Goal: Find specific page/section: Find specific page/section

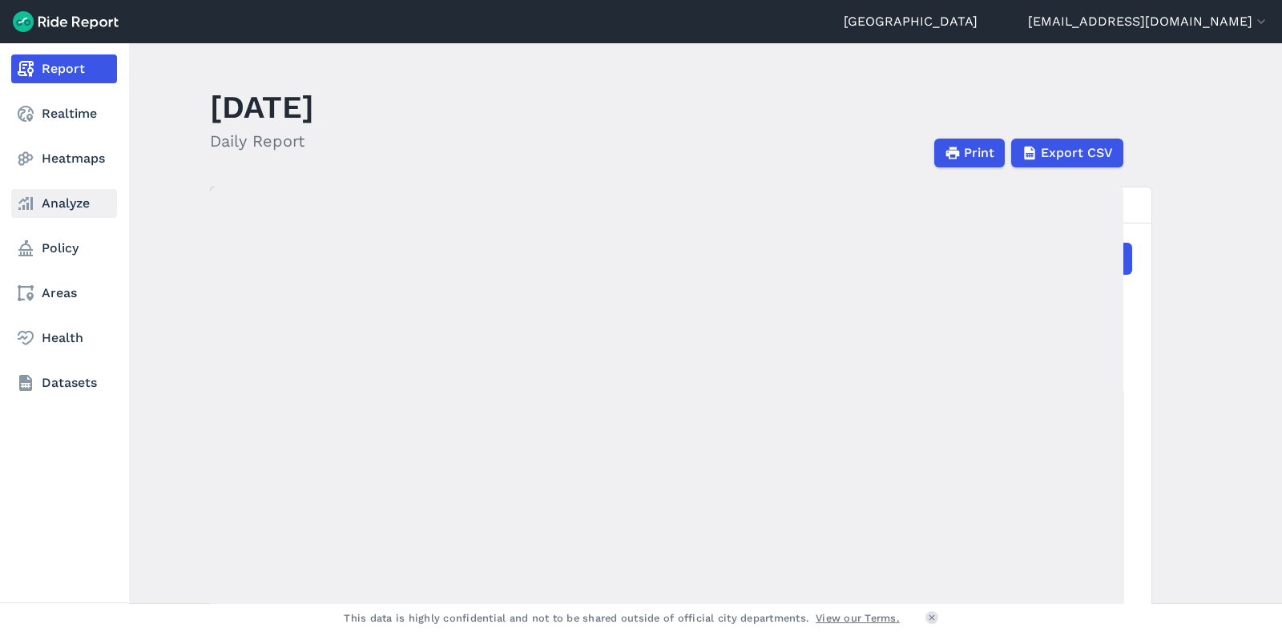
click at [65, 198] on link "Analyze" at bounding box center [64, 203] width 106 height 29
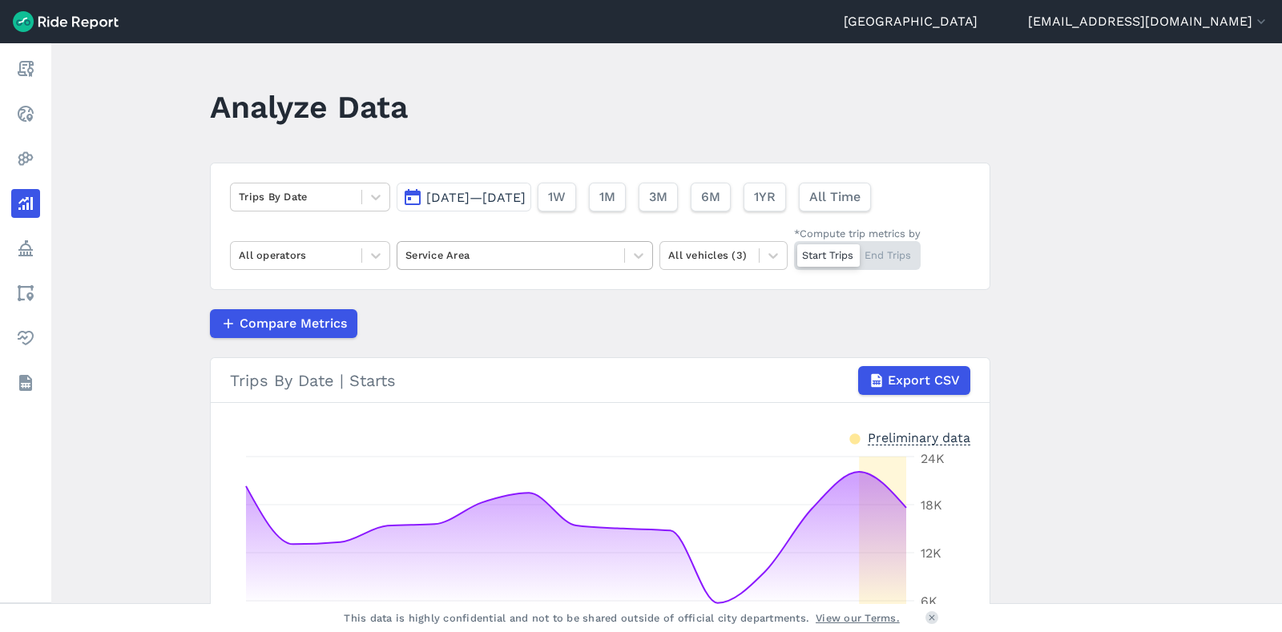
click at [485, 252] on div at bounding box center [510, 255] width 211 height 18
click at [1104, 292] on main "Analyze Data Trips By Date [DATE]—[DATE] 1W 1M 3M 6M 1YR All Time All operators…" at bounding box center [666, 323] width 1230 height 560
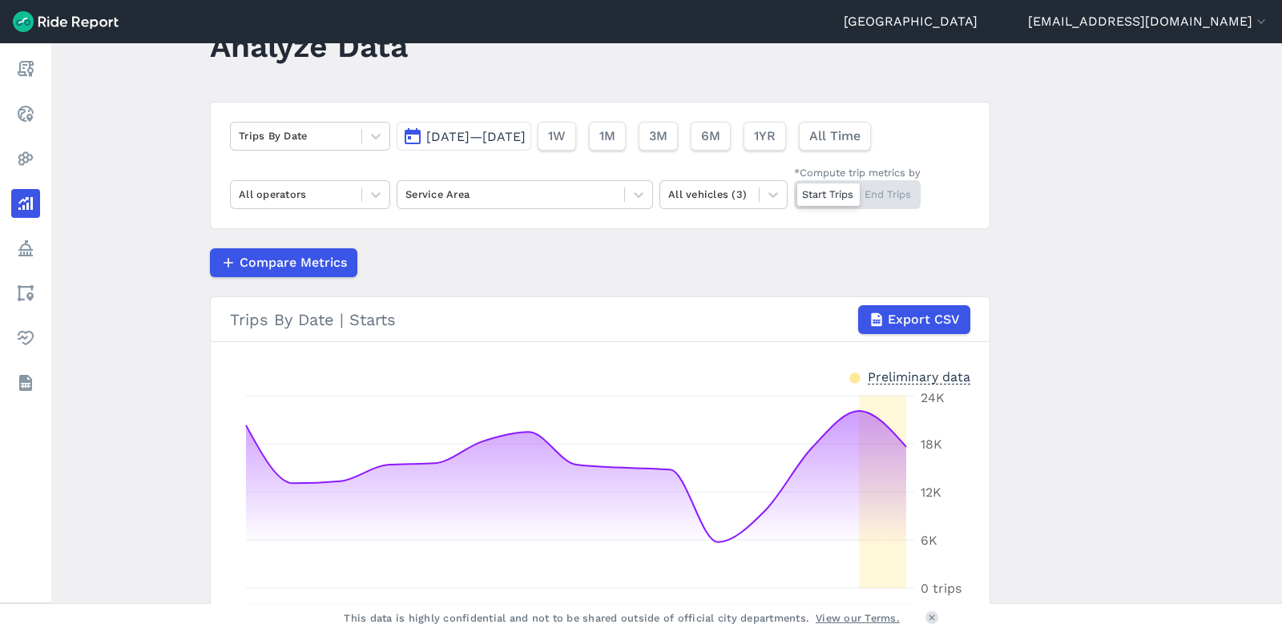
scroll to position [58, 0]
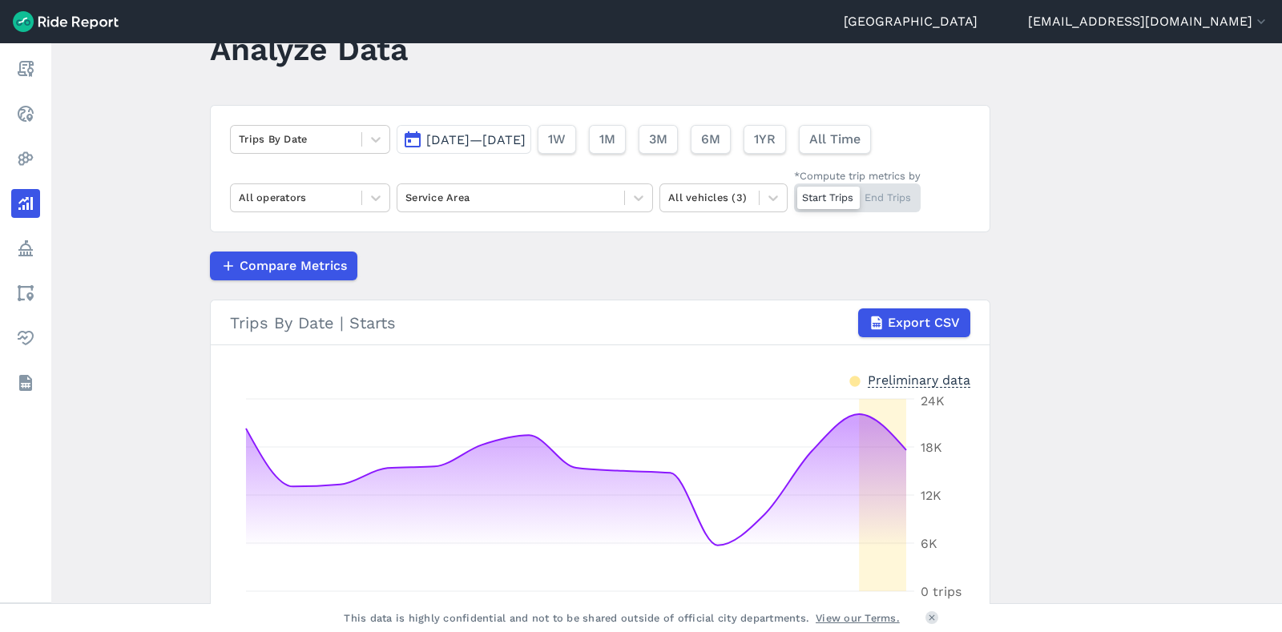
click at [531, 125] on button "[DATE]—[DATE]" at bounding box center [463, 139] width 135 height 29
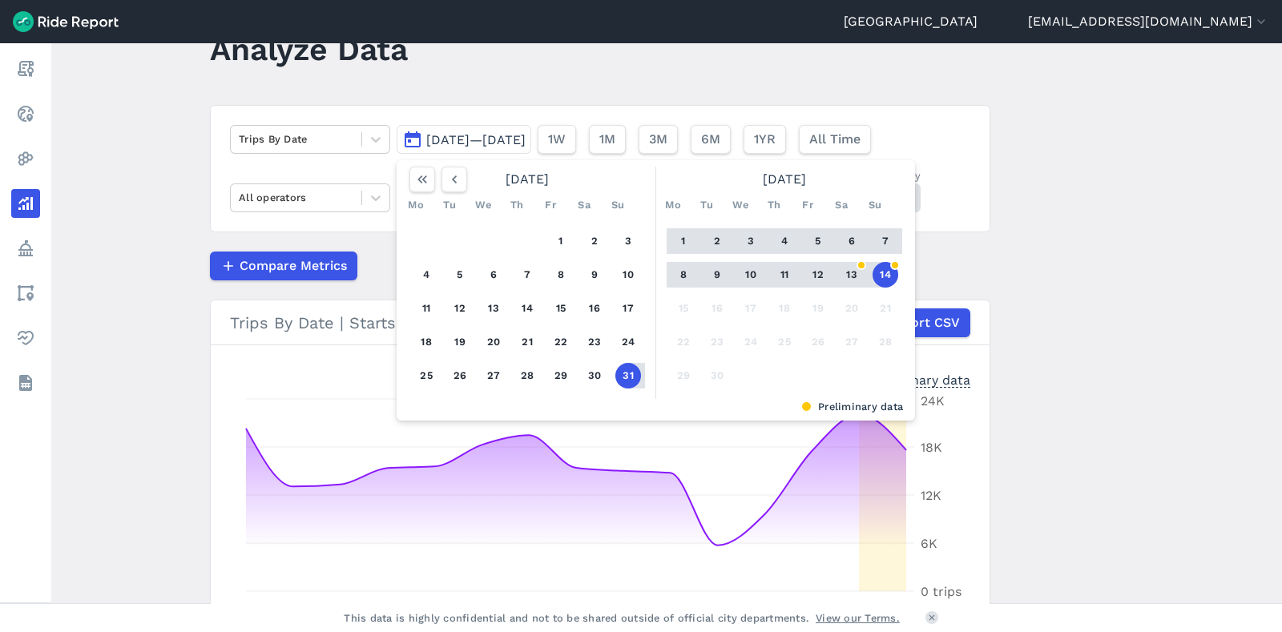
click at [674, 272] on button "8" at bounding box center [683, 275] width 26 height 26
click at [891, 264] on button "14" at bounding box center [885, 275] width 26 height 26
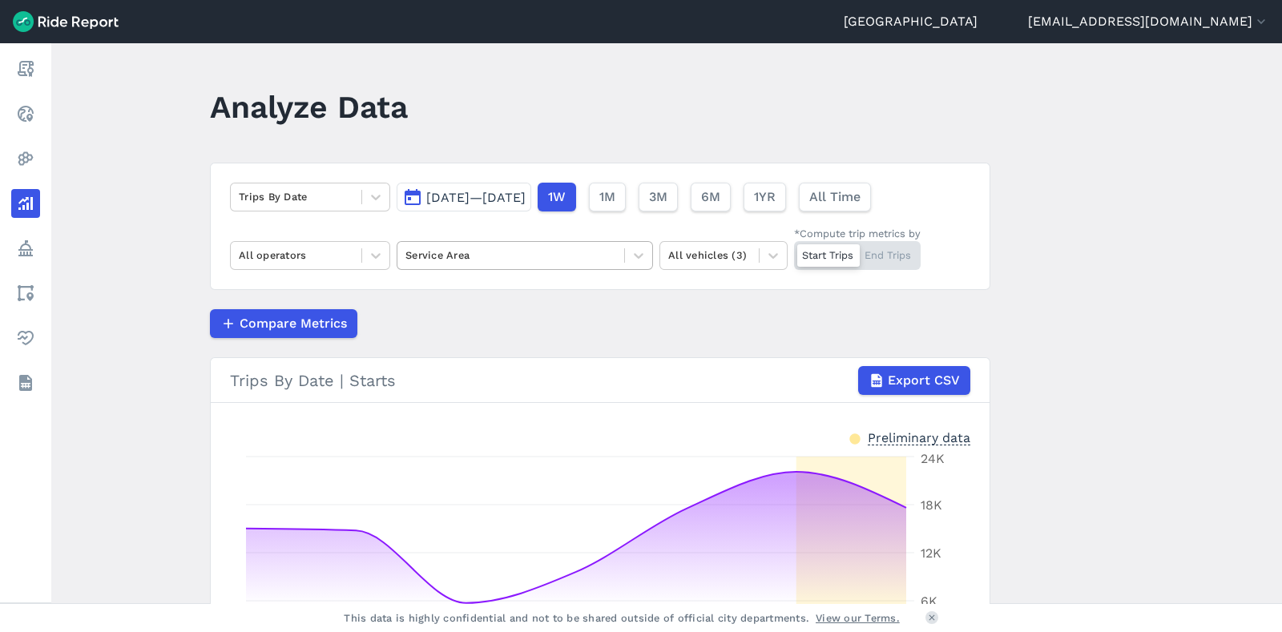
drag, startPoint x: 506, startPoint y: 270, endPoint x: 530, endPoint y: 252, distance: 30.3
click at [530, 252] on div "Trips By Date [DATE]—[DATE] 1W 1M 3M 6M 1YR All Time All operators Service Area…" at bounding box center [600, 226] width 780 height 127
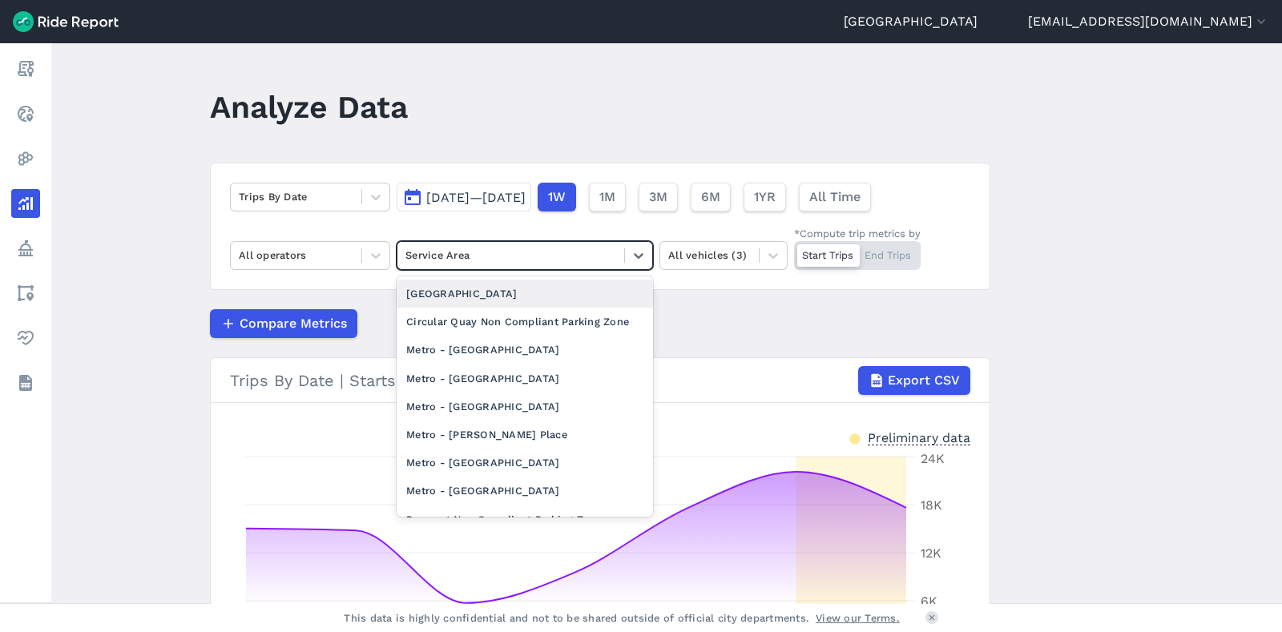
click at [530, 252] on div at bounding box center [510, 255] width 211 height 18
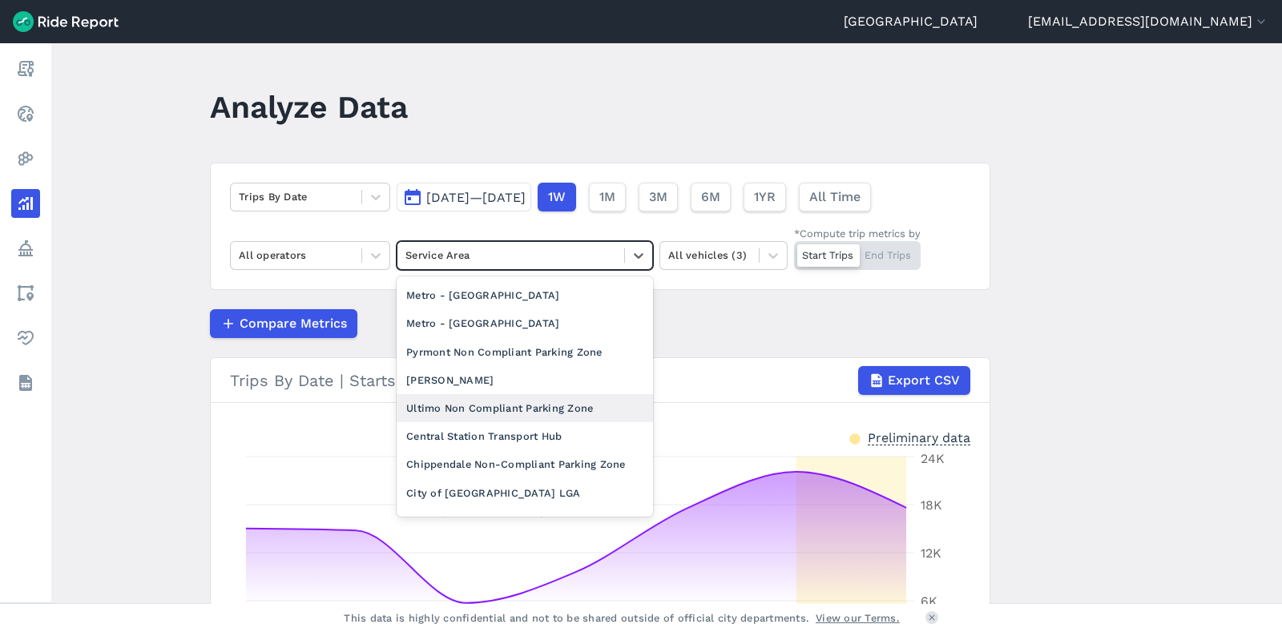
scroll to position [243, 0]
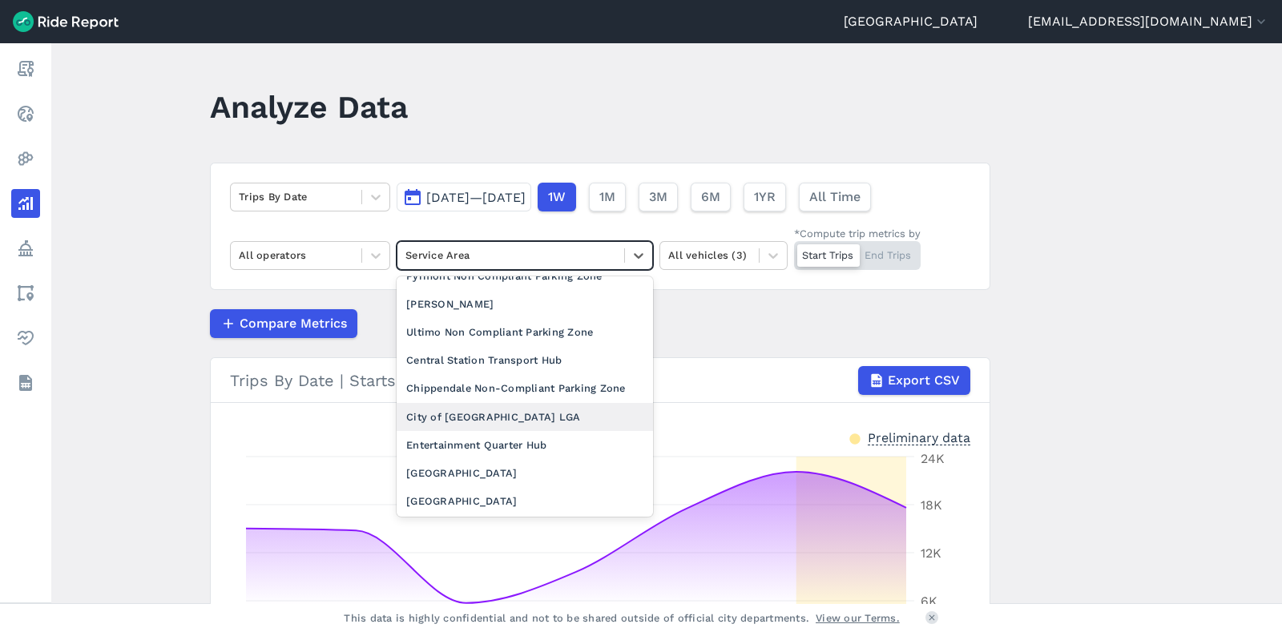
click at [509, 412] on div "City of [GEOGRAPHIC_DATA] LGA" at bounding box center [524, 417] width 256 height 28
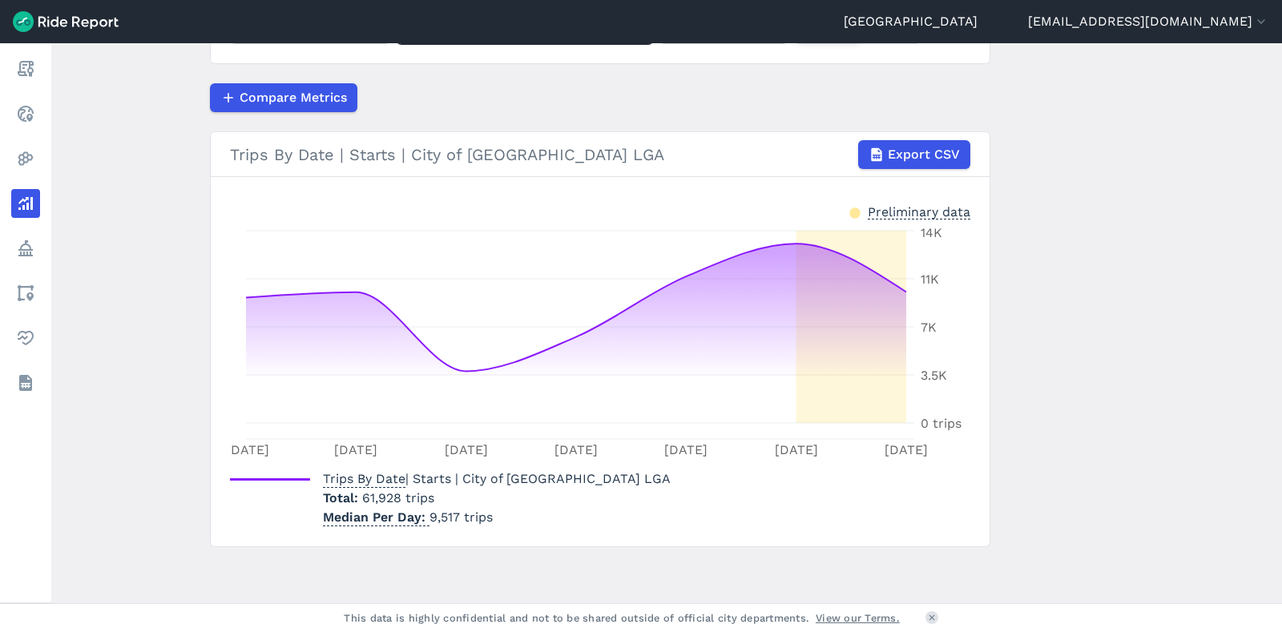
scroll to position [205, 0]
